Goal: Transaction & Acquisition: Purchase product/service

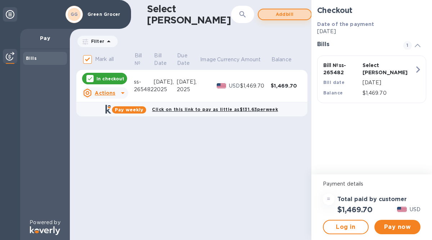
click at [264, 13] on span "Add bill" at bounding box center [284, 14] width 41 height 9
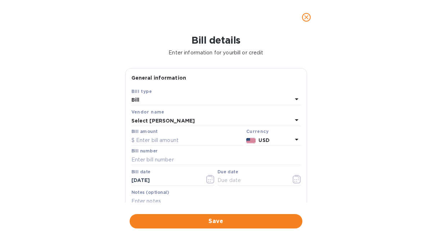
click at [150, 99] on div "Bill" at bounding box center [211, 100] width 161 height 10
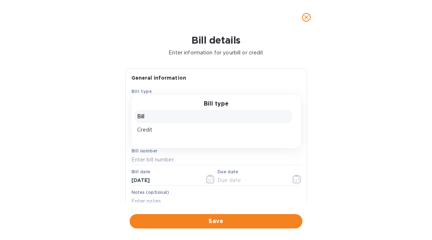
click at [141, 115] on p "Bill" at bounding box center [213, 117] width 152 height 8
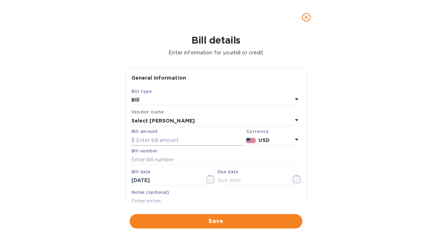
click at [140, 141] on input "text" at bounding box center [187, 140] width 112 height 11
type input "810.80"
click at [139, 161] on input "text" at bounding box center [216, 159] width 170 height 11
type input "ss-265411"
click at [208, 179] on icon "button" at bounding box center [210, 179] width 8 height 9
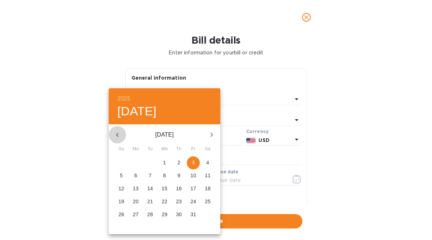
click at [118, 135] on icon "button" at bounding box center [117, 134] width 9 height 9
click at [179, 162] on p "4" at bounding box center [178, 162] width 3 height 7
type input "[DATE]"
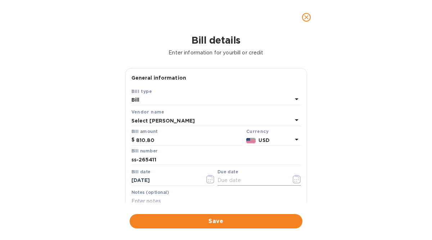
click at [221, 179] on input "text" at bounding box center [251, 180] width 68 height 11
click at [296, 183] on icon "button" at bounding box center [297, 179] width 8 height 9
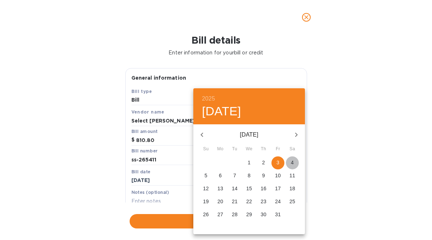
click at [292, 161] on p "4" at bounding box center [292, 162] width 3 height 7
type input "[DATE]"
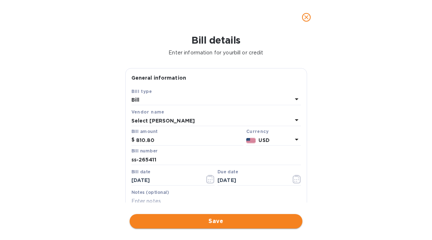
click at [213, 220] on span "Save" at bounding box center [215, 221] width 161 height 9
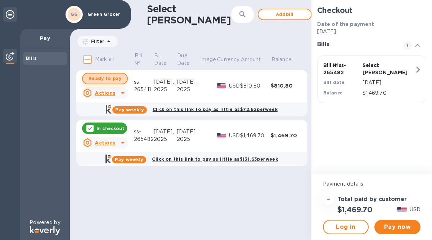
click at [108, 75] on span "Ready to pay" at bounding box center [105, 78] width 33 height 9
checkbox input "true"
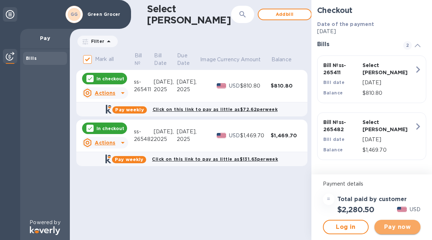
click at [393, 226] on span "Pay now" at bounding box center [397, 226] width 35 height 9
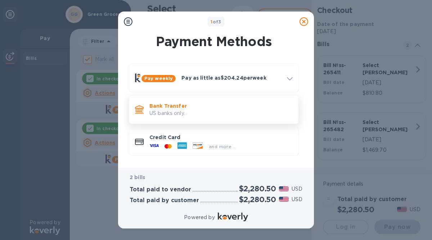
click at [176, 114] on p "US banks only." at bounding box center [220, 113] width 143 height 8
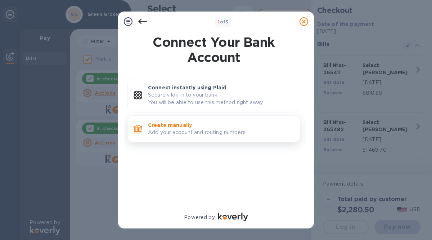
click at [167, 124] on p "Create manually" at bounding box center [221, 124] width 146 height 7
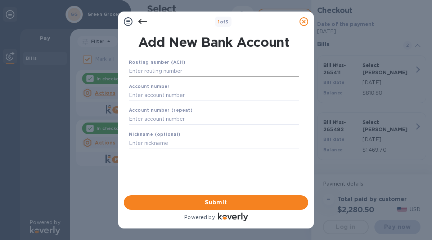
click at [140, 71] on input "text" at bounding box center [214, 71] width 170 height 11
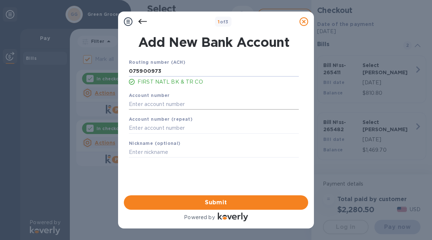
type input "075900973"
click at [136, 106] on input "text" at bounding box center [214, 104] width 170 height 11
type input "30172049"
click at [133, 126] on input "text" at bounding box center [214, 128] width 170 height 11
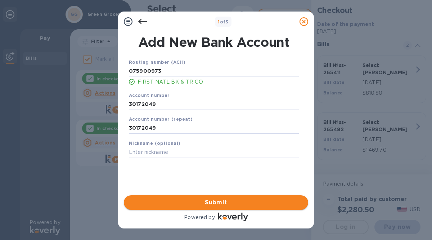
type input "30172049"
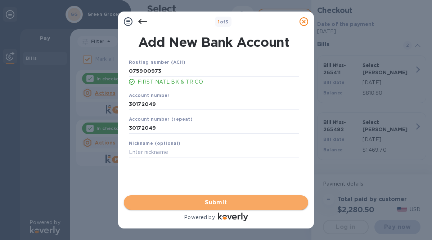
click at [193, 202] on span "Submit" at bounding box center [216, 202] width 173 height 9
